Goal: Understand process/instructions: Learn how to perform a task or action

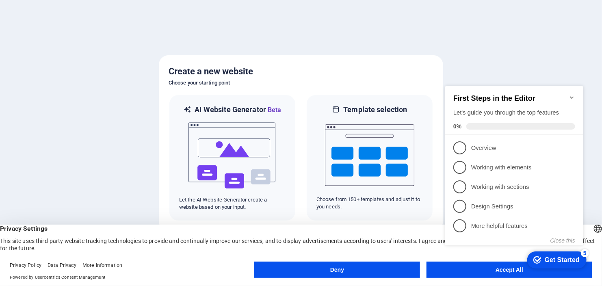
click div "checkmark Get Started 5 First Steps in the Editor Let's guide you through the t…"
click at [543, 141] on link "1 Overview - incomplete" at bounding box center [514, 147] width 122 height 13
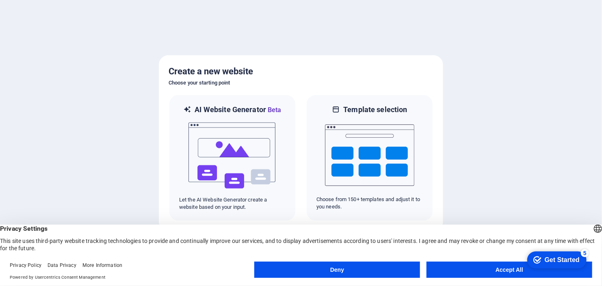
click at [497, 272] on button "Accept All" at bounding box center [509, 269] width 166 height 16
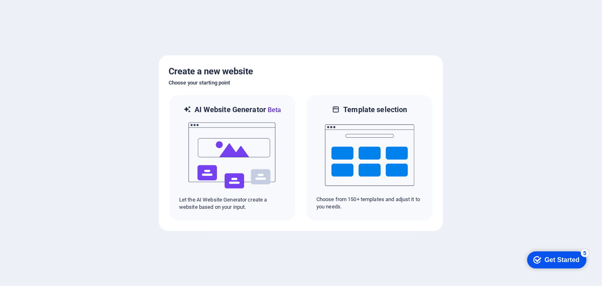
click at [553, 257] on div "Get Started" at bounding box center [561, 259] width 35 height 7
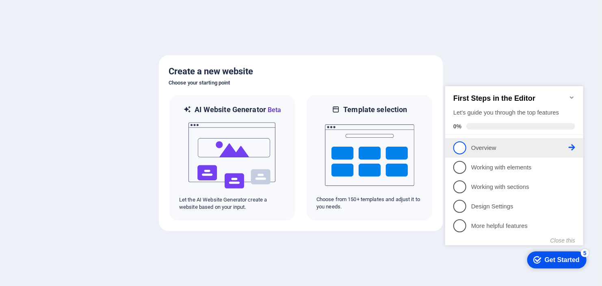
click at [485, 143] on p "Overview - incomplete" at bounding box center [518, 147] width 97 height 9
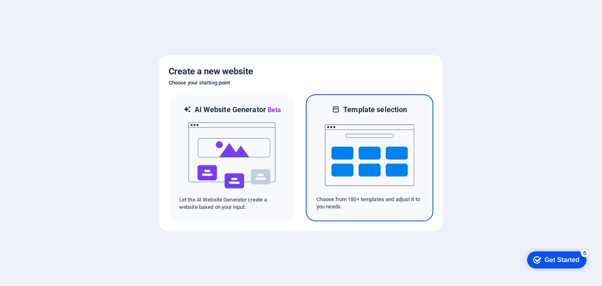
click at [349, 146] on img at bounding box center [369, 154] width 89 height 81
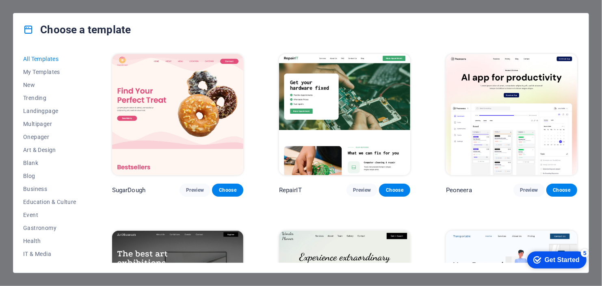
click at [155, 103] on img at bounding box center [177, 114] width 131 height 121
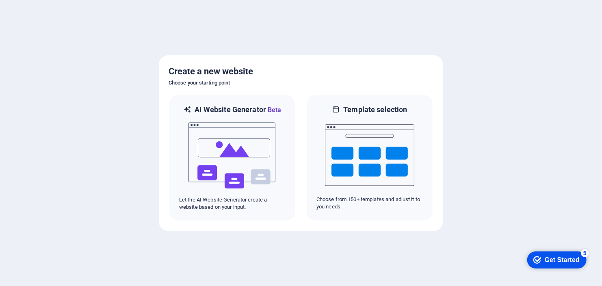
click at [547, 259] on div "Get Started" at bounding box center [561, 259] width 35 height 7
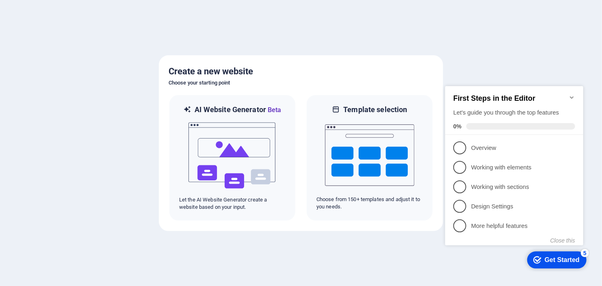
click at [569, 94] on icon "Minimize checklist" at bounding box center [571, 97] width 6 height 6
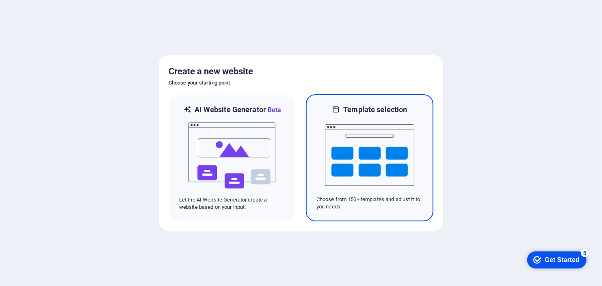
click at [367, 156] on img at bounding box center [369, 154] width 89 height 81
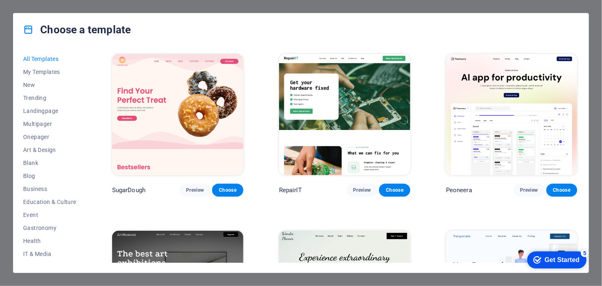
scroll to position [114, 0]
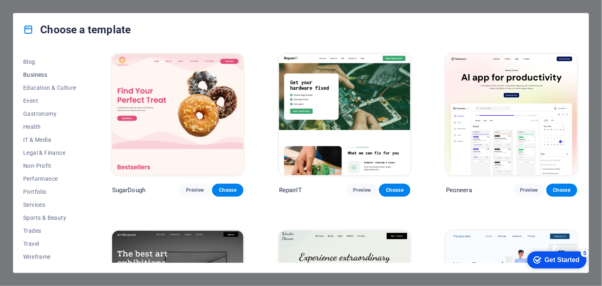
click at [36, 75] on span "Business" at bounding box center [49, 74] width 53 height 6
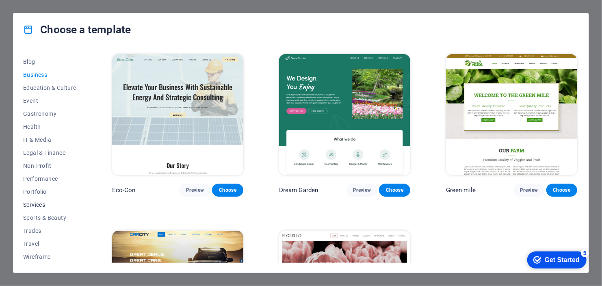
click at [52, 206] on span "Services" at bounding box center [49, 204] width 53 height 6
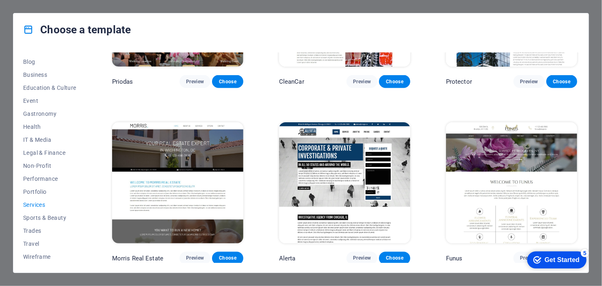
scroll to position [647, 0]
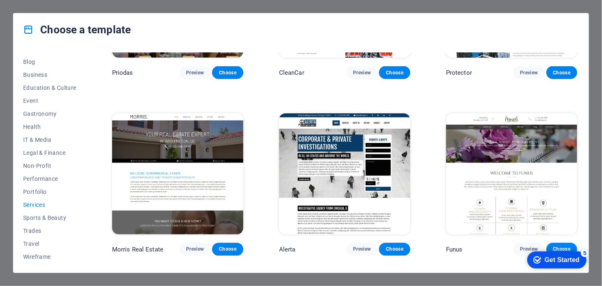
click at [326, 155] on img at bounding box center [344, 173] width 131 height 121
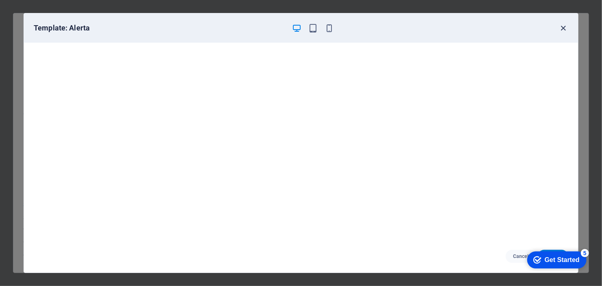
click at [564, 24] on icon "button" at bounding box center [562, 28] width 9 height 9
